Goal: Task Accomplishment & Management: Manage account settings

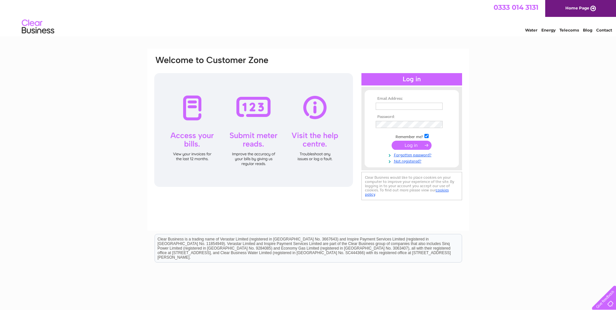
click at [396, 108] on input "text" at bounding box center [409, 106] width 67 height 7
type input "accounts@rockrosegin.co.uk"
click at [392, 141] on input "submit" at bounding box center [412, 145] width 40 height 9
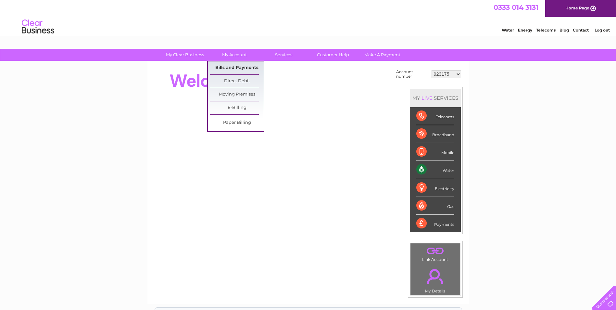
click at [228, 67] on link "Bills and Payments" at bounding box center [237, 67] width 54 height 13
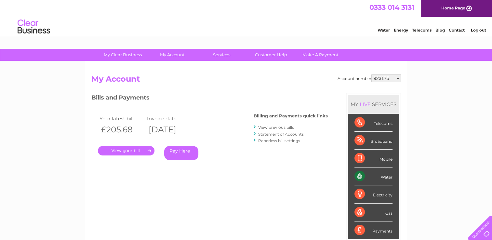
click at [121, 148] on link "." at bounding box center [126, 150] width 57 height 9
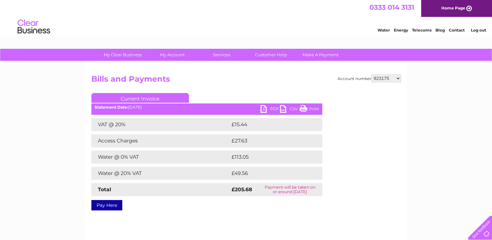
click at [260, 109] on link "PDF" at bounding box center [269, 109] width 19 height 9
click at [480, 29] on link "Log out" at bounding box center [477, 30] width 15 height 5
